Goal: Task Accomplishment & Management: Manage account settings

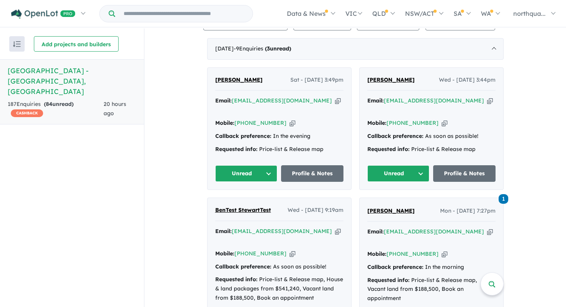
scroll to position [311, 0]
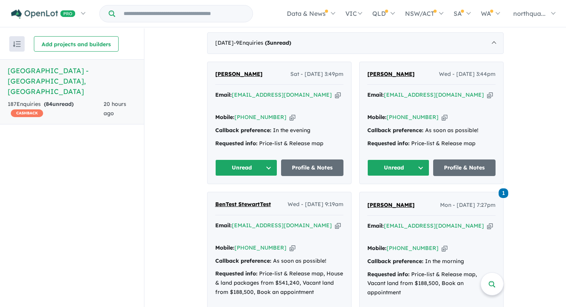
click at [231, 70] on span "[PERSON_NAME]" at bounding box center [238, 73] width 47 height 7
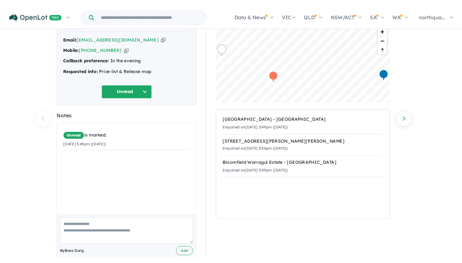
scroll to position [47, 0]
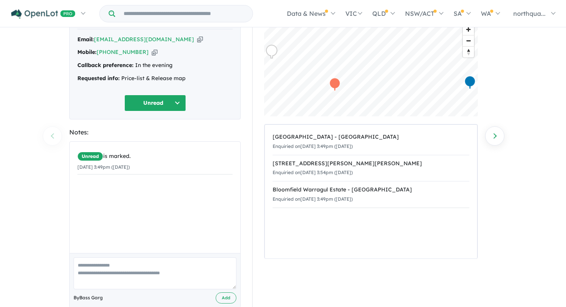
click at [105, 264] on textarea at bounding box center [154, 273] width 163 height 32
click at [119, 265] on textarea "**********" at bounding box center [154, 273] width 163 height 32
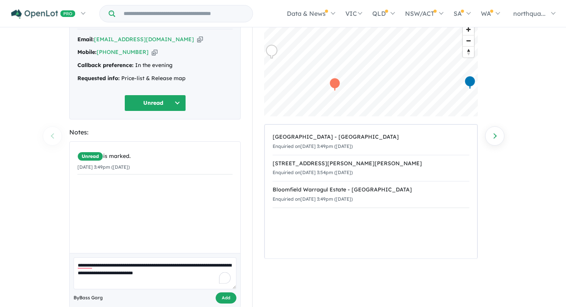
type textarea "**********"
click at [228, 299] on button "Add" at bounding box center [225, 297] width 21 height 11
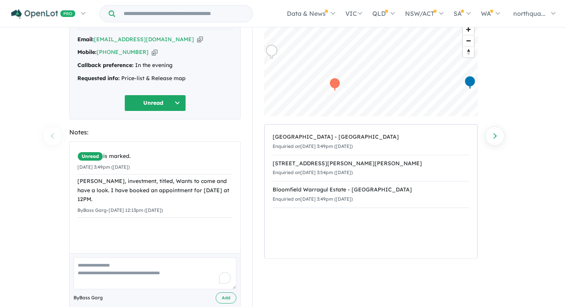
click at [161, 105] on button "Unread" at bounding box center [155, 103] width 62 height 17
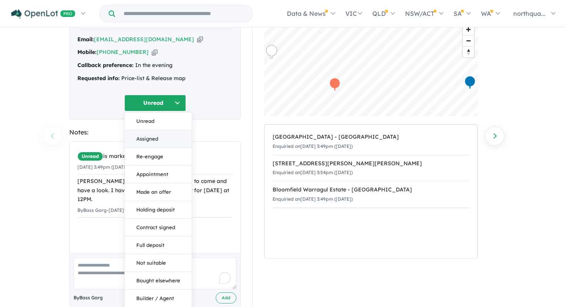
click at [159, 137] on button "Assigned" at bounding box center [158, 139] width 67 height 18
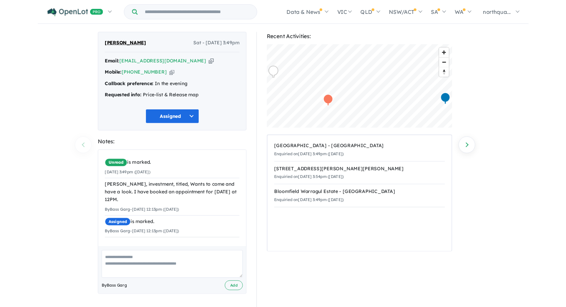
scroll to position [1, 0]
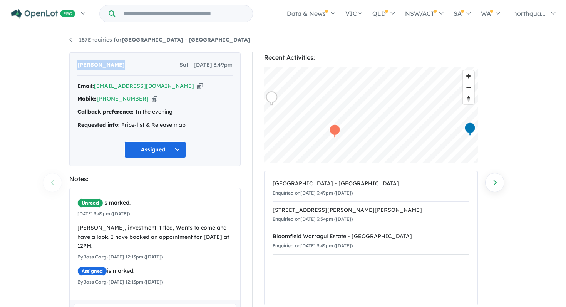
drag, startPoint x: 127, startPoint y: 62, endPoint x: 62, endPoint y: 61, distance: 65.0
click at [62, 61] on div "187 Enquiries for Nth Qtr Estate - Newborough Previous enquiry Next enquiry Ang…" at bounding box center [283, 167] width 566 height 279
copy span "[PERSON_NAME]"
click at [152, 99] on icon "button" at bounding box center [155, 99] width 6 height 8
copy span "[PERSON_NAME]"
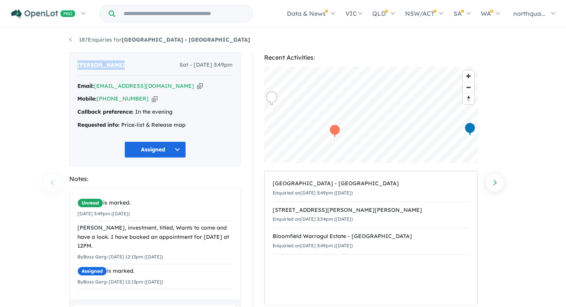
click at [197, 85] on icon "button" at bounding box center [200, 86] width 6 height 8
copy span "[PERSON_NAME]"
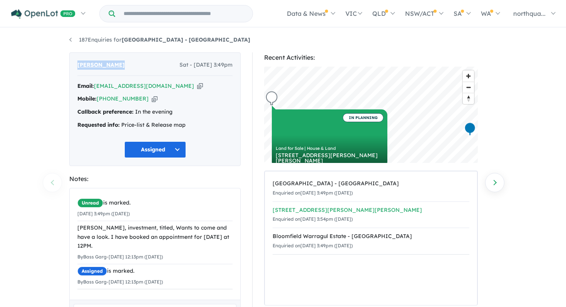
scroll to position [0, 0]
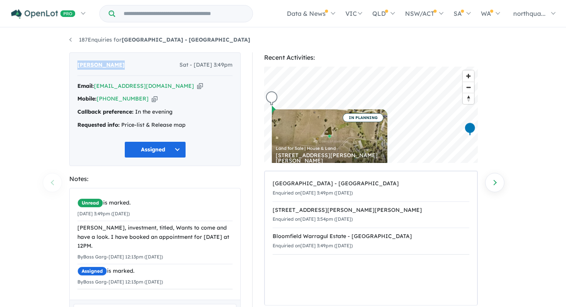
click at [197, 85] on icon "button" at bounding box center [200, 86] width 6 height 8
copy span "[PERSON_NAME]"
click at [197, 87] on icon "button" at bounding box center [200, 86] width 6 height 8
copy span "[PERSON_NAME]"
